Goal: Information Seeking & Learning: Learn about a topic

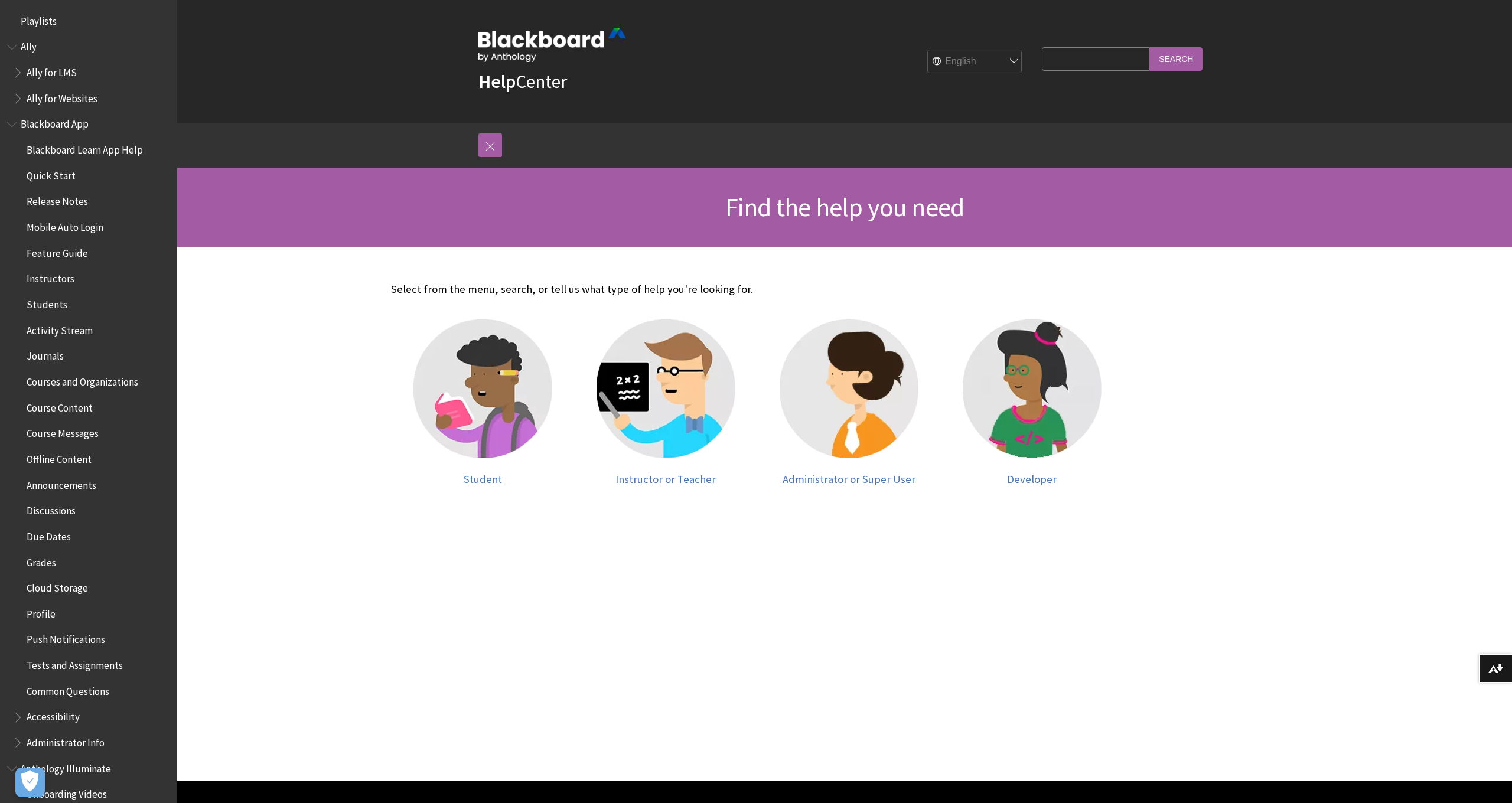
scroll to position [1, 0]
click at [14, 124] on span "Book outline for Blackboard App Help" at bounding box center [13, 123] width 12 height 14
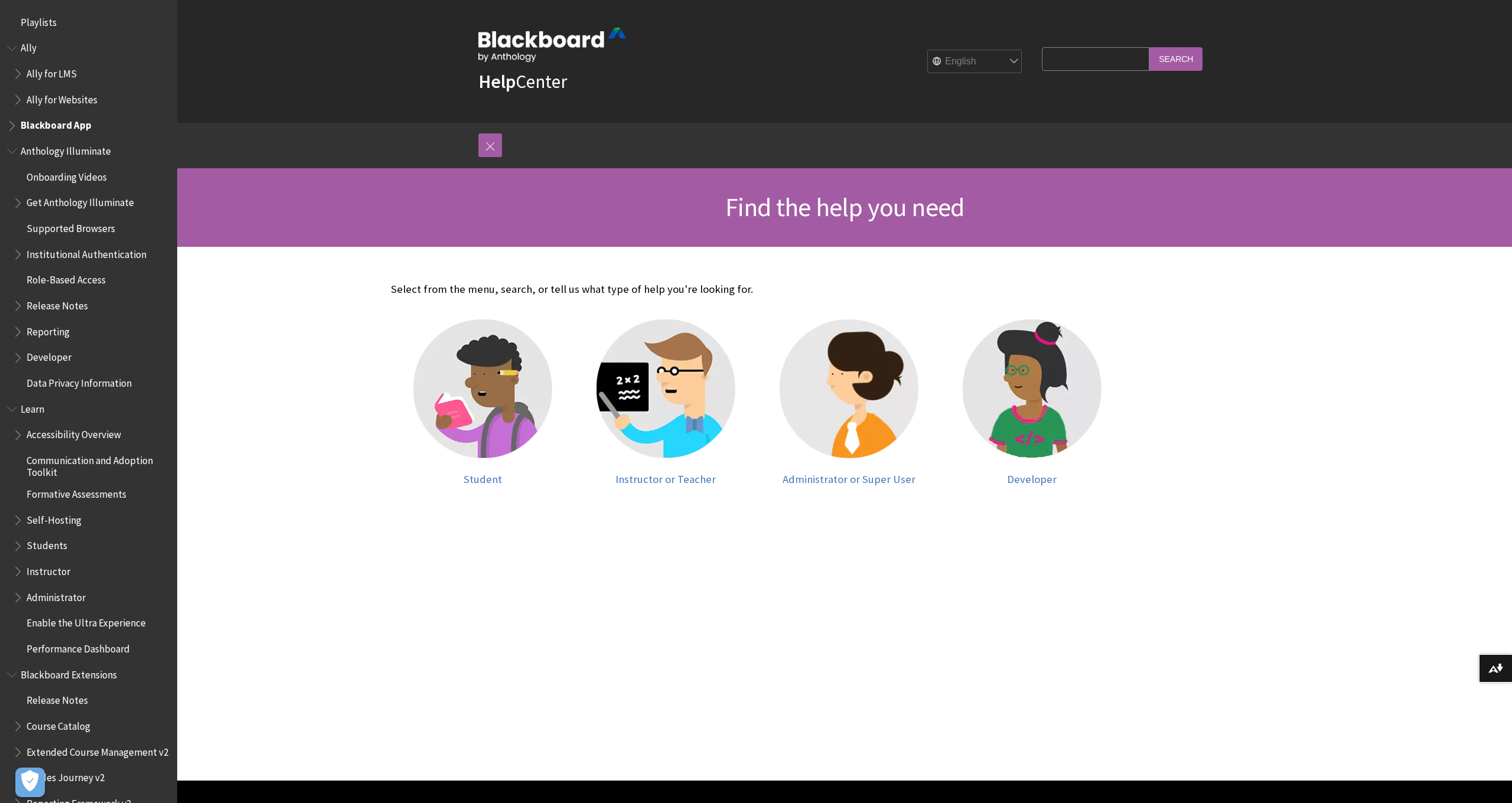
click at [14, 148] on span "Book outline for Anthology Illuminate" at bounding box center [13, 148] width 12 height 14
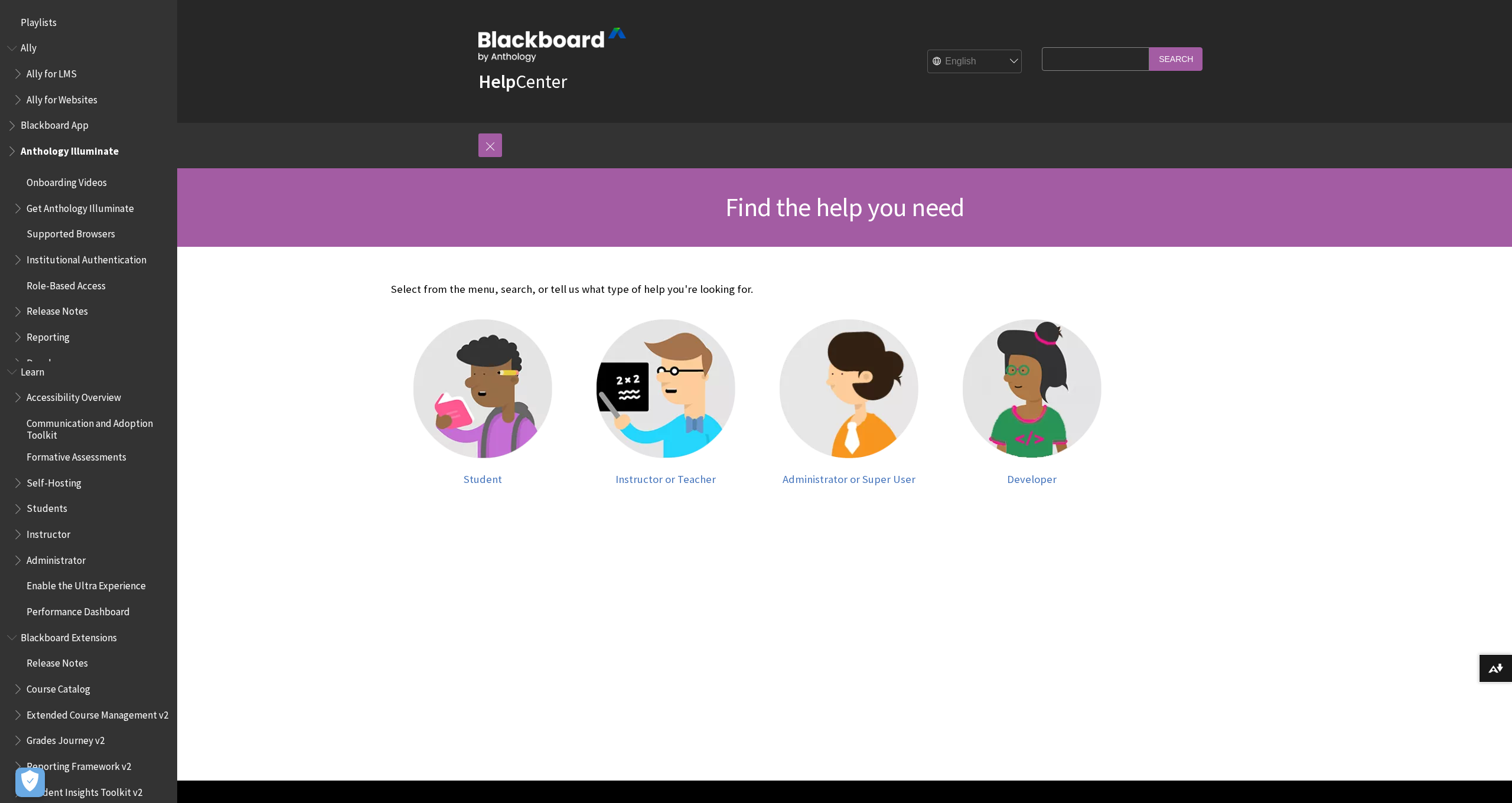
scroll to position [0, 0]
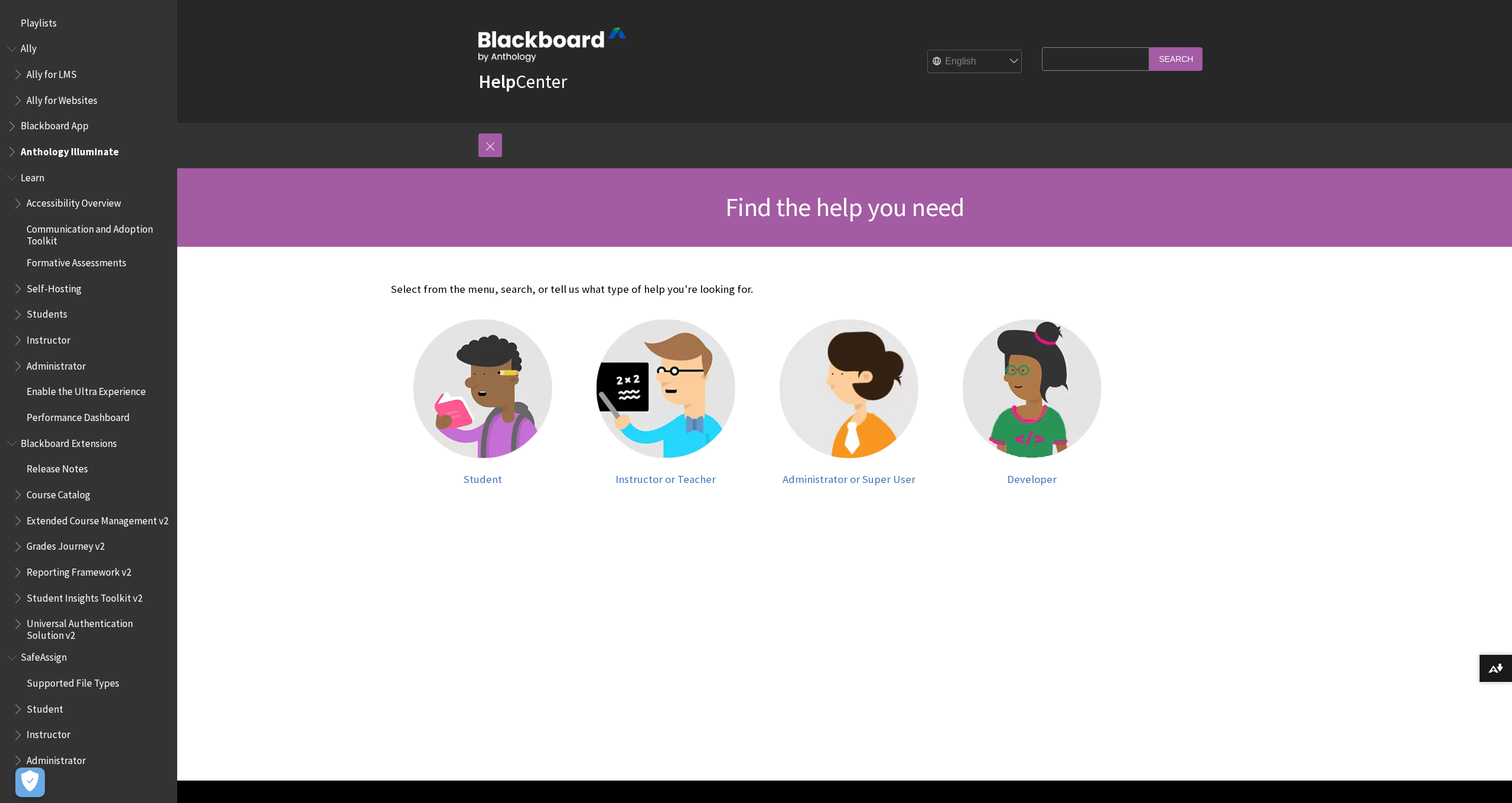
click at [13, 147] on span "Book outline for Anthology Illuminate" at bounding box center [13, 148] width 12 height 14
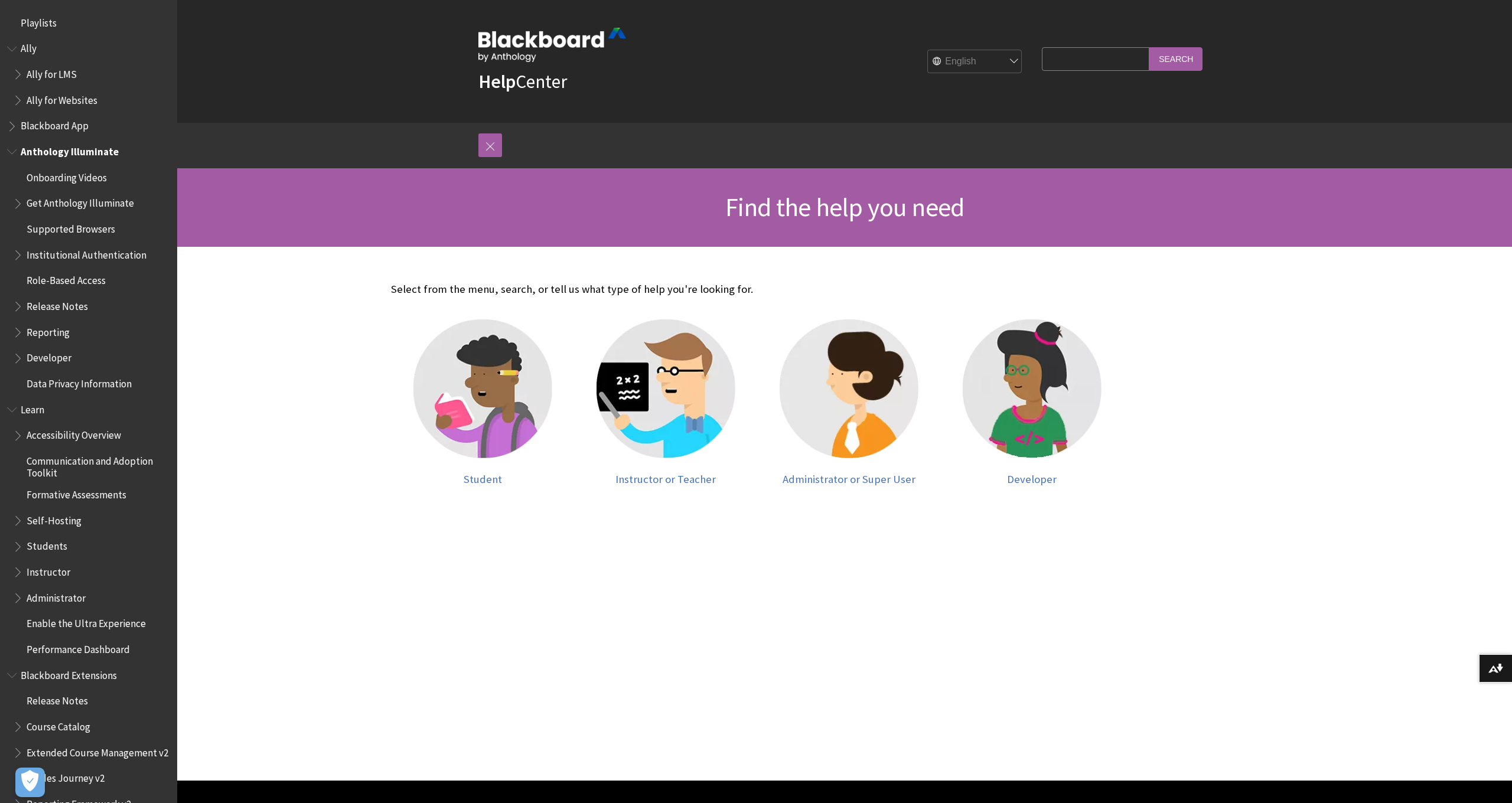
click at [73, 284] on span "Role-Based Access" at bounding box center [92, 281] width 157 height 20
click at [39, 303] on span "Release Notes" at bounding box center [57, 304] width 61 height 16
click at [12, 302] on ul "Onboarding Videos Get Anthology Illuminate Supported Browsers Institutional Aut…" at bounding box center [88, 281] width 163 height 226
click at [16, 302] on span "Book outline for Anthology Illuminate" at bounding box center [19, 303] width 12 height 14
click at [21, 300] on span "Book outline for Anthology Illuminate" at bounding box center [19, 303] width 12 height 14
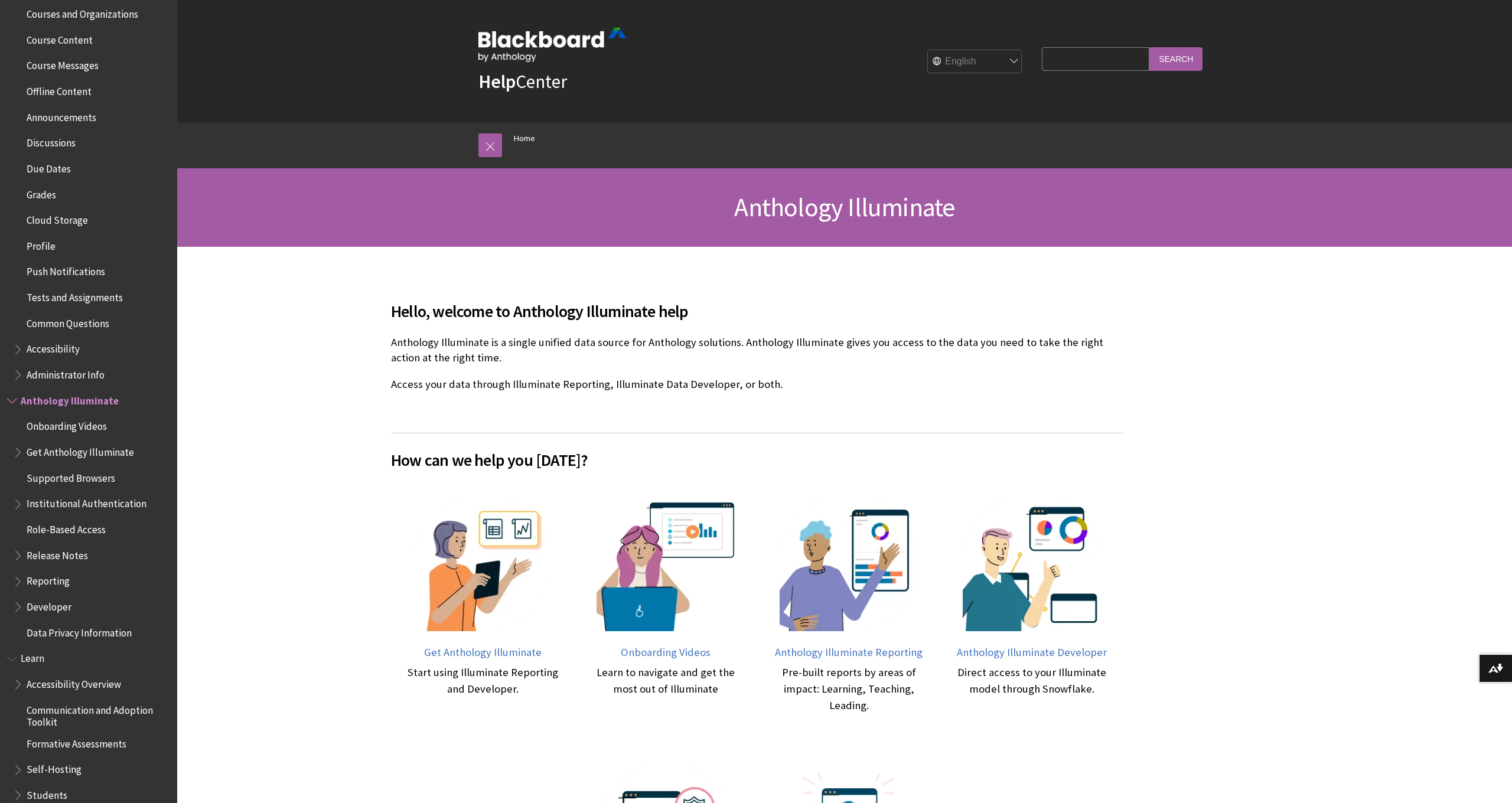
scroll to position [369, 0]
click at [38, 546] on span "Release Notes" at bounding box center [57, 554] width 61 height 16
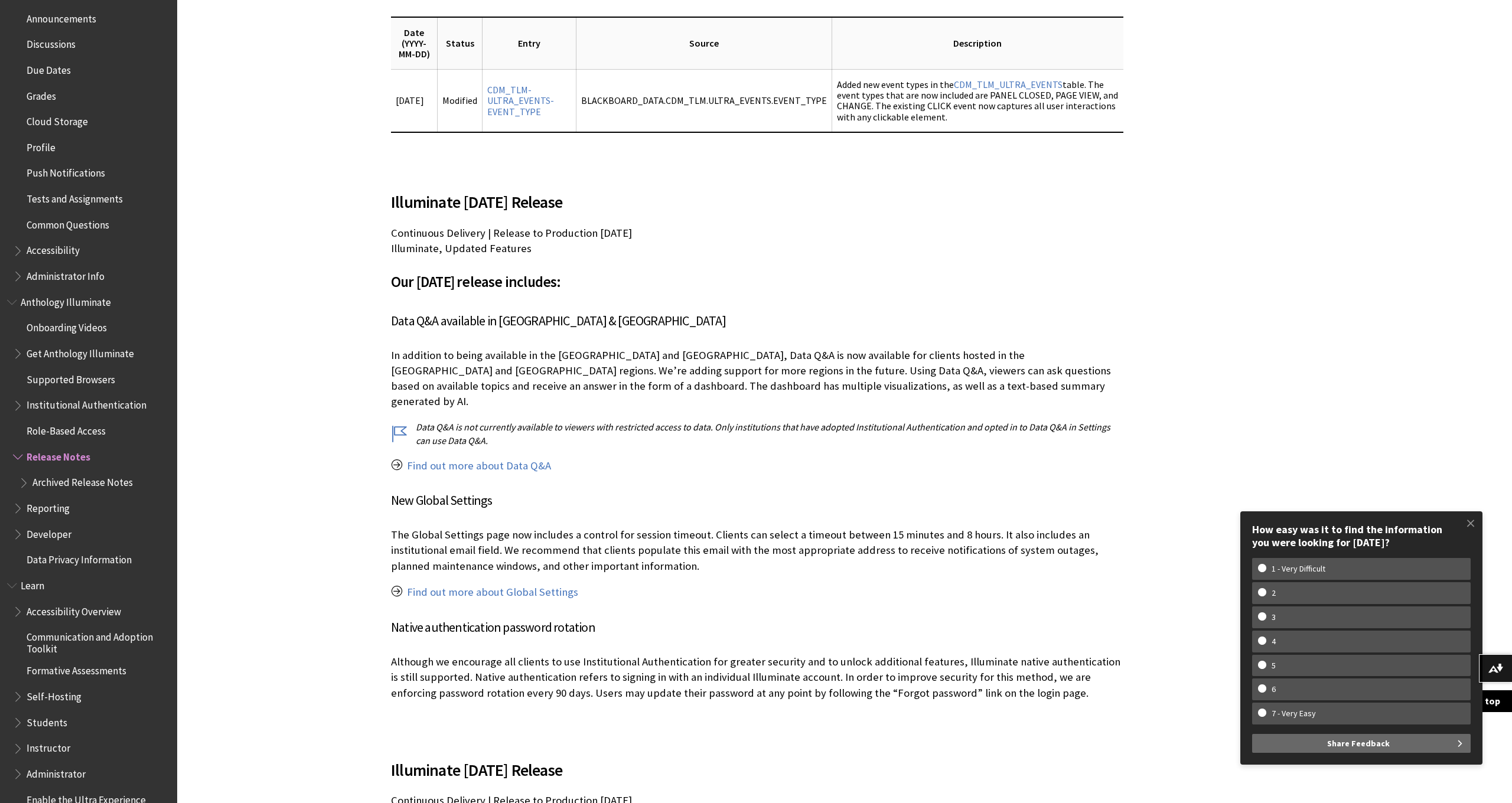
scroll to position [4721, 0]
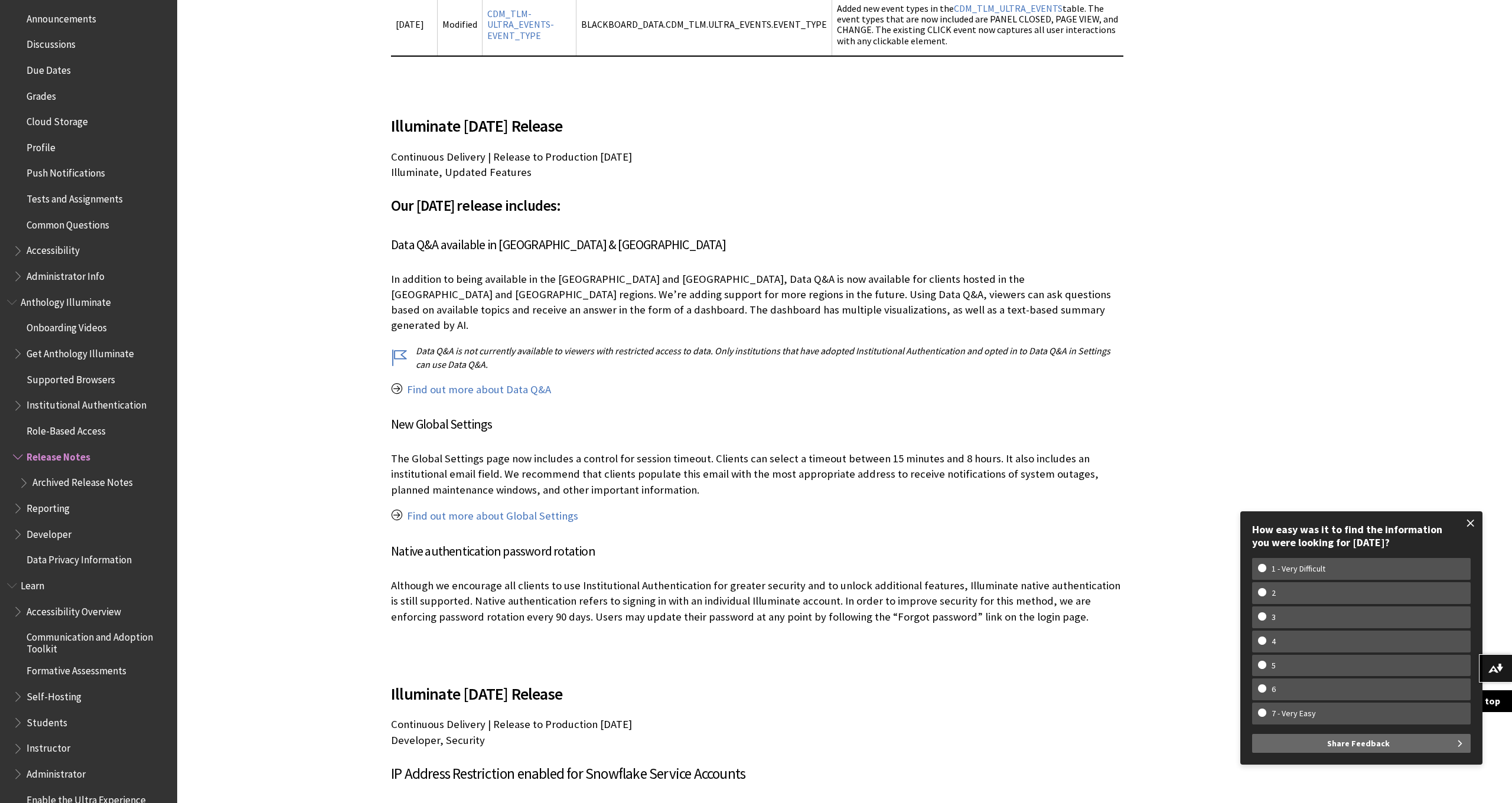
click at [1467, 523] on span at bounding box center [1471, 523] width 25 height 25
